Goal: Information Seeking & Learning: Learn about a topic

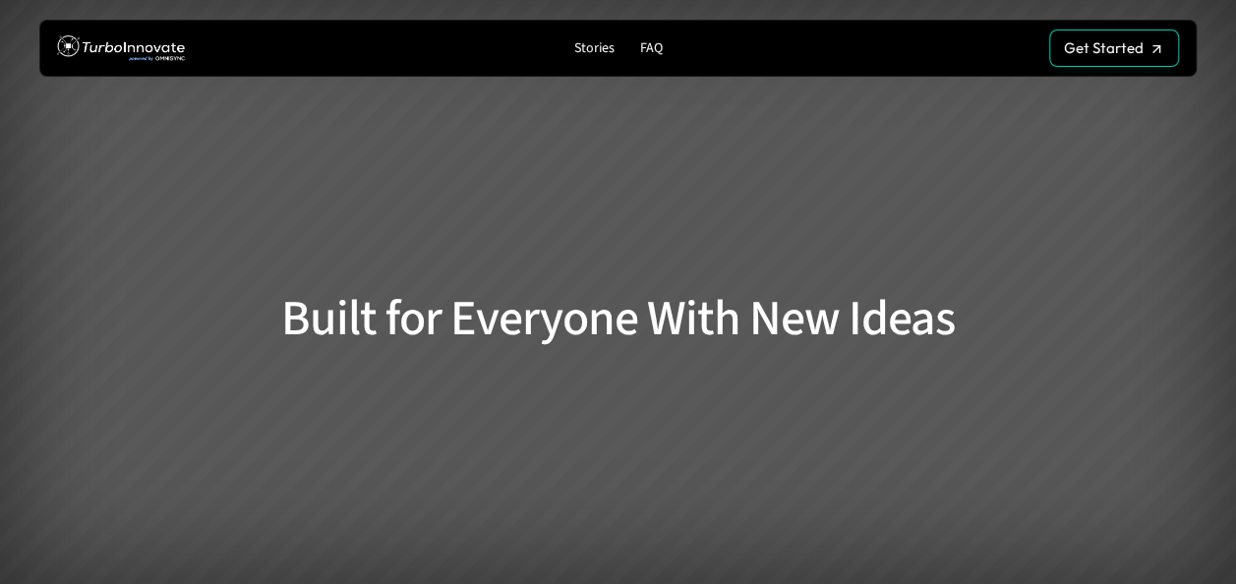
scroll to position [2622, 0]
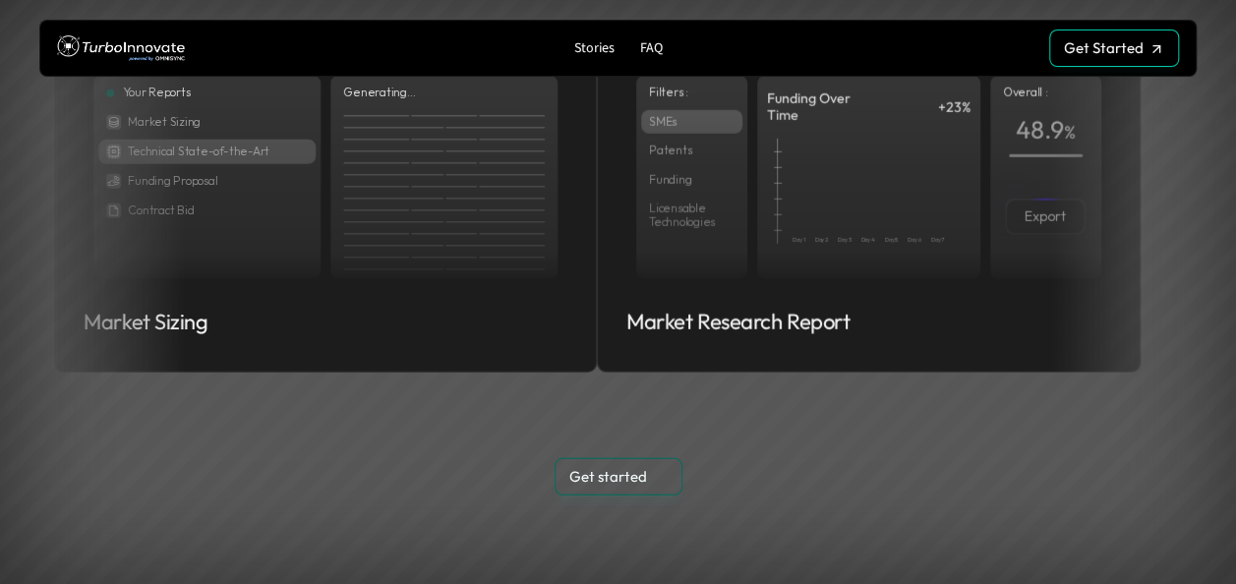
click at [647, 45] on p "FAQ" at bounding box center [650, 48] width 23 height 17
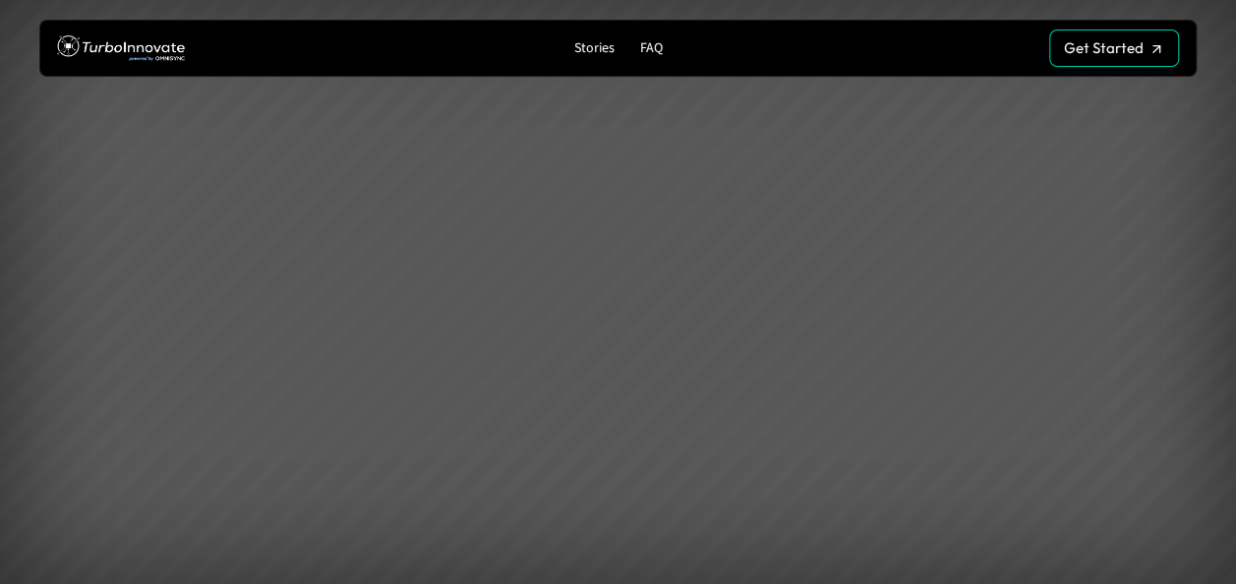
scroll to position [4589, 0]
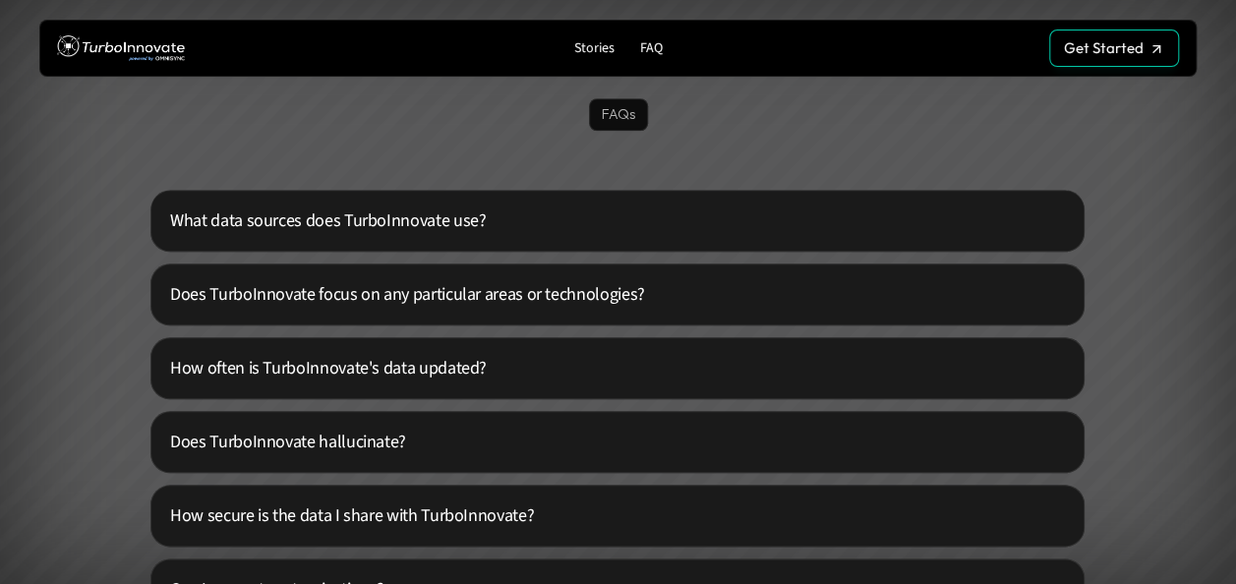
click at [445, 210] on p "What data sources does TurboInnovate use?" at bounding box center [609, 221] width 879 height 27
click at [445, 219] on p "What data sources does TurboInnovate use?" at bounding box center [609, 221] width 879 height 27
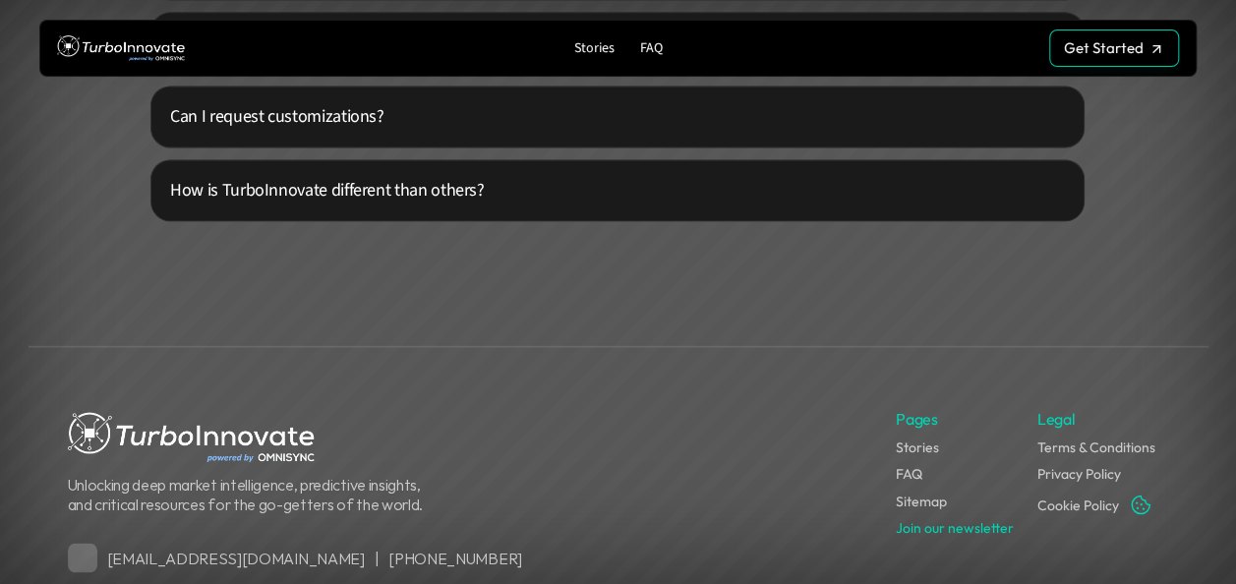
scroll to position [5113, 0]
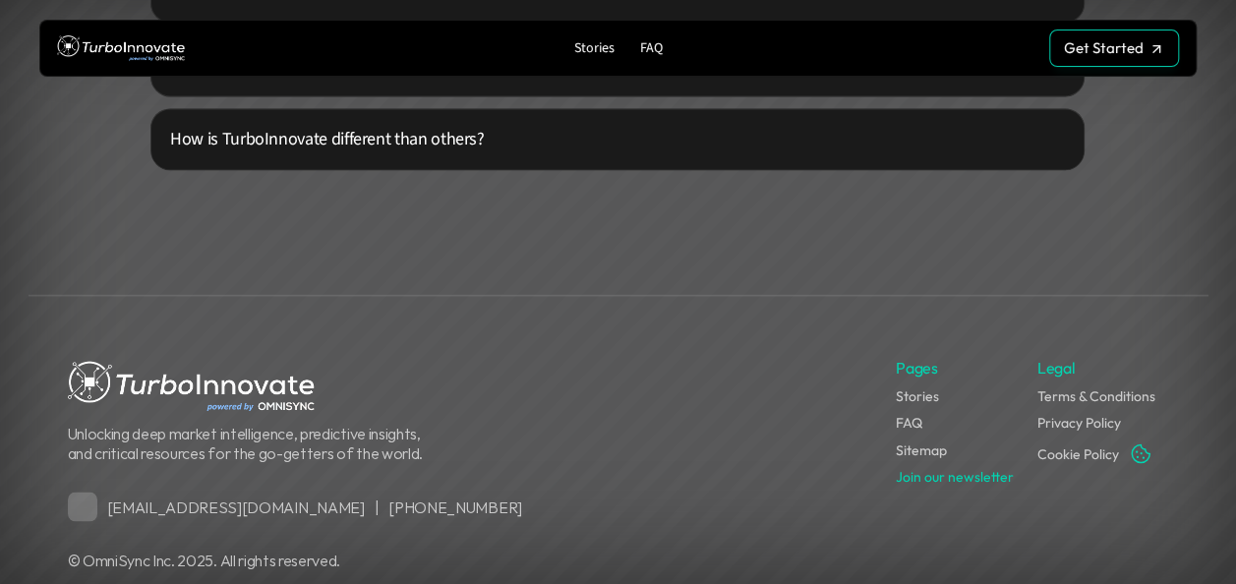
click at [420, 136] on p "How is TurboInnovate different than others?" at bounding box center [609, 139] width 879 height 27
click at [913, 427] on link "FAQ" at bounding box center [909, 423] width 27 height 18
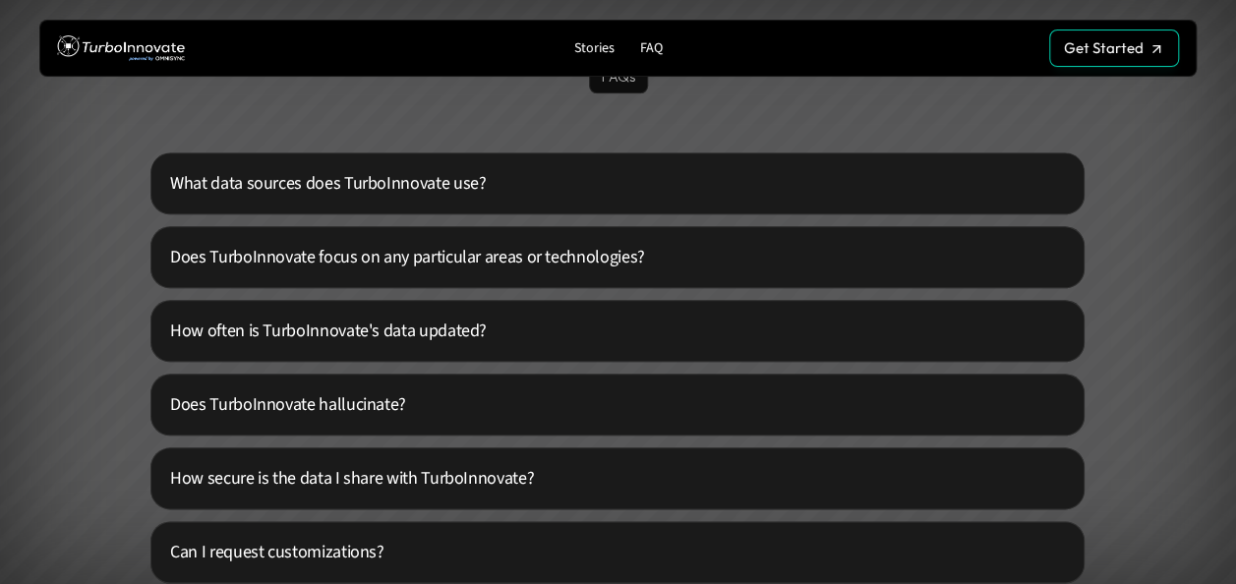
scroll to position [4589, 0]
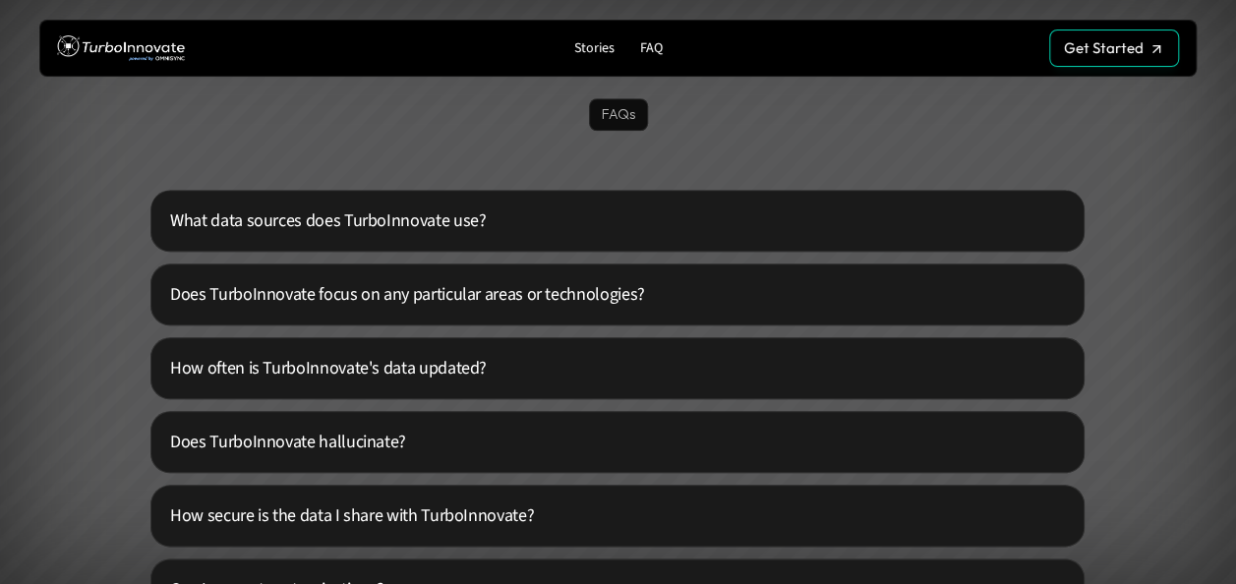
click at [612, 120] on p "FAQs" at bounding box center [618, 114] width 33 height 17
click at [590, 44] on p "Stories" at bounding box center [593, 48] width 40 height 17
click at [602, 49] on p "Stories" at bounding box center [593, 48] width 40 height 17
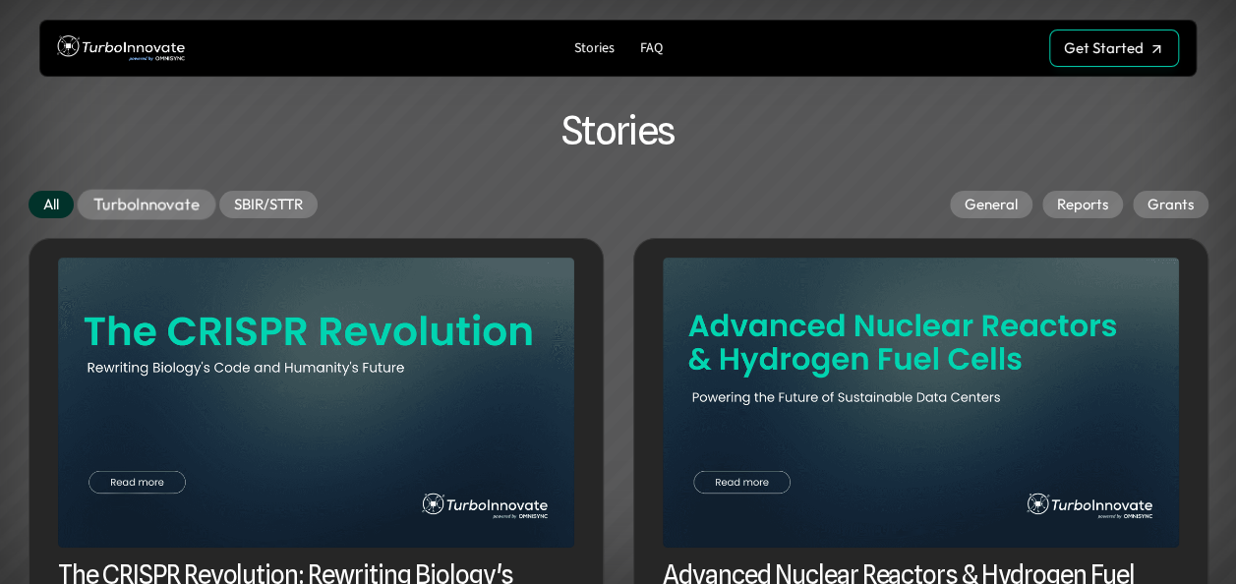
click at [161, 203] on p "TurboInnovate" at bounding box center [146, 205] width 106 height 20
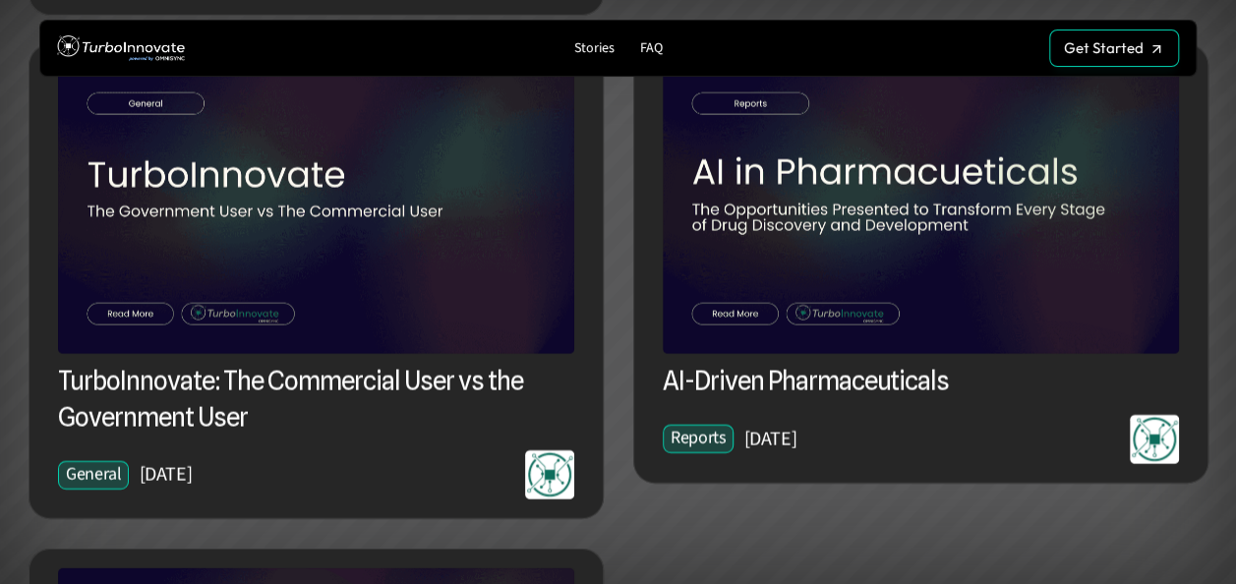
scroll to position [2356, 0]
click at [195, 175] on img at bounding box center [316, 208] width 516 height 290
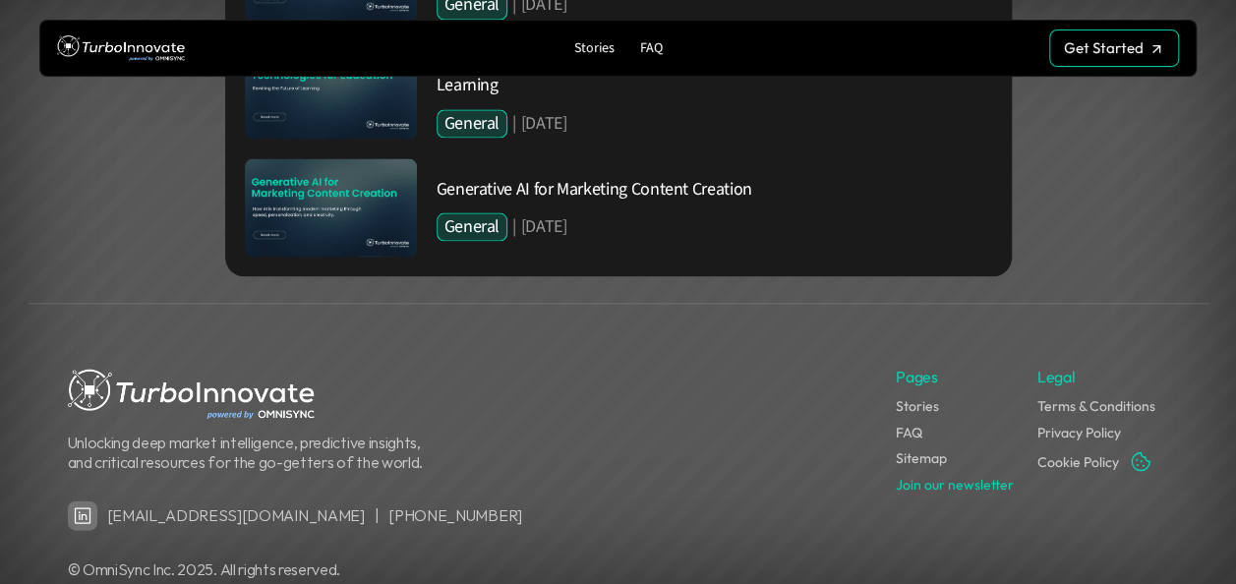
scroll to position [5541, 0]
drag, startPoint x: 625, startPoint y: 178, endPoint x: 843, endPoint y: 267, distance: 235.0
click at [385, 432] on p "Unlocking deep market intelligence, predictive insights, and critical resources…" at bounding box center [250, 450] width 364 height 37
click at [181, 364] on img at bounding box center [191, 393] width 247 height 58
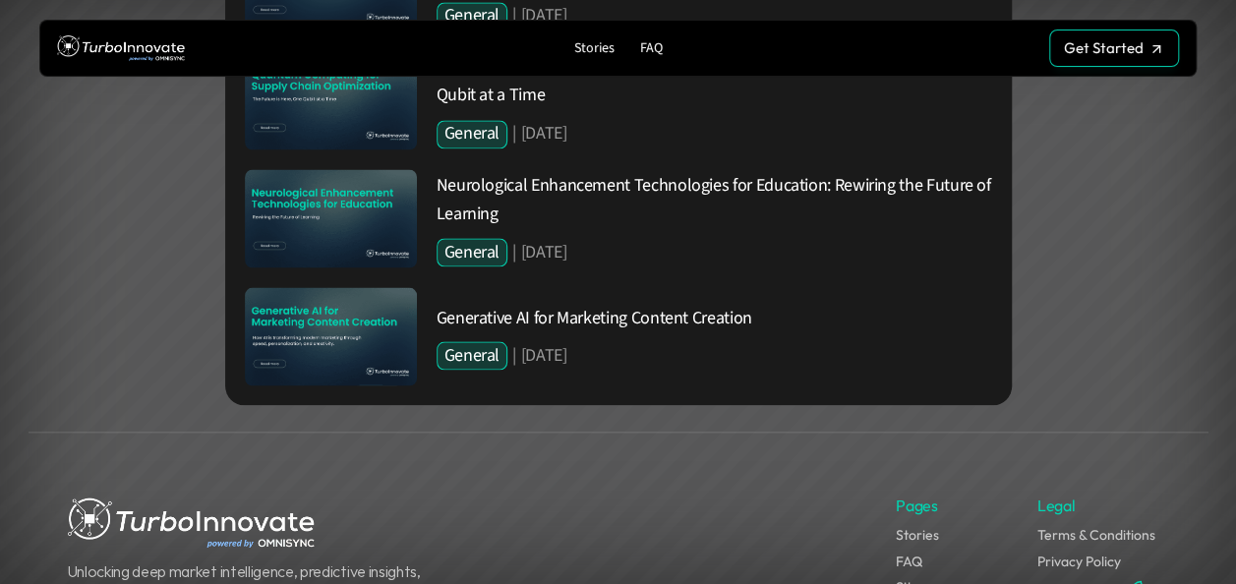
scroll to position [5410, 0]
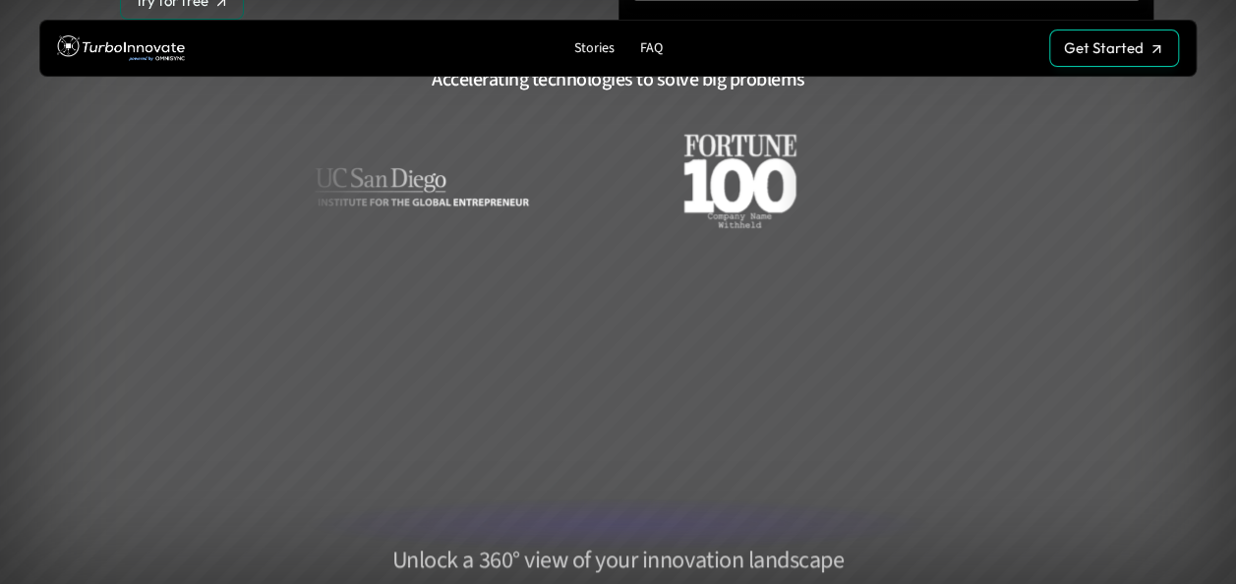
scroll to position [392, 0]
